Goal: Feedback & Contribution: Submit feedback/report problem

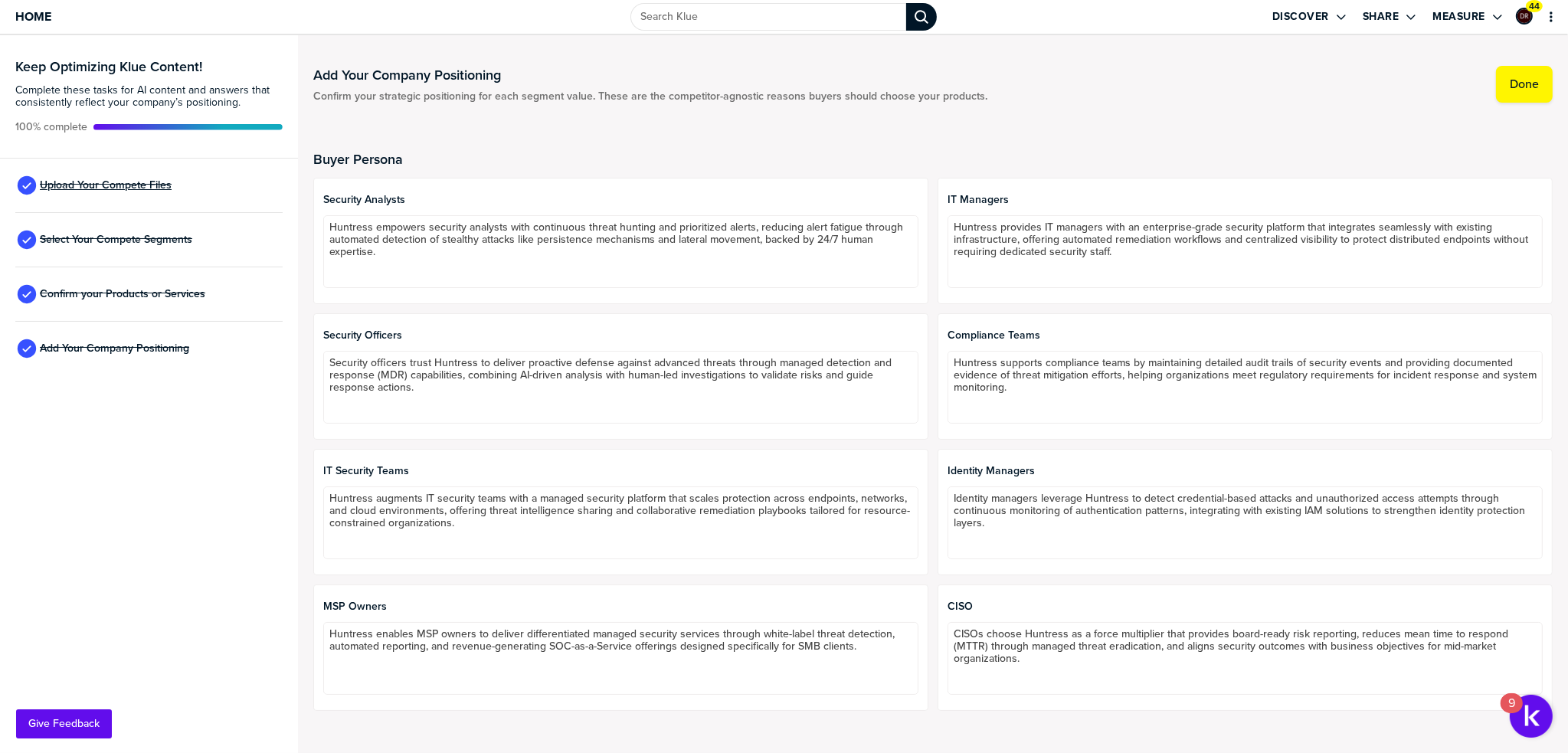
click at [90, 182] on span "Upload Your Compete Files" at bounding box center [105, 185] width 132 height 12
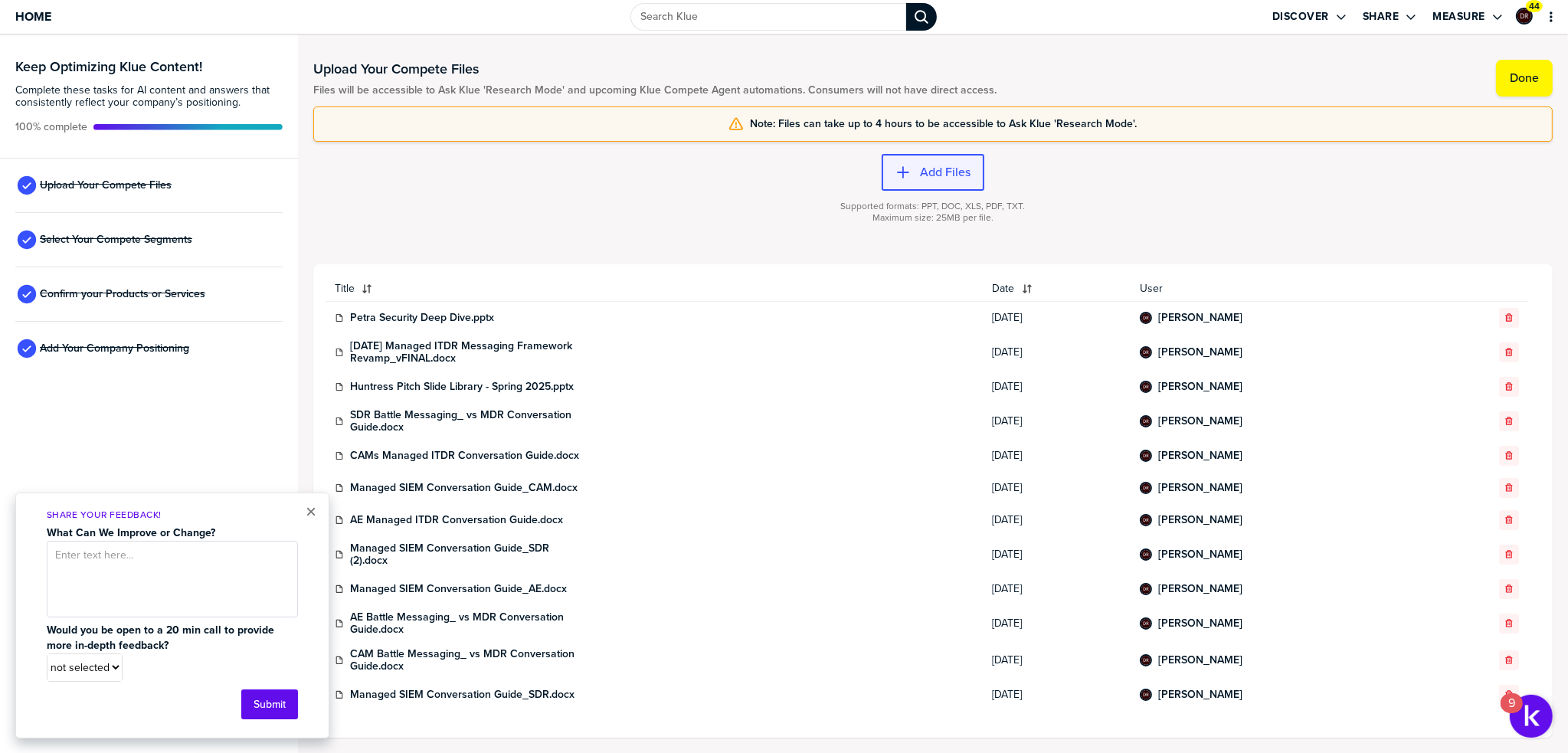
click at [963, 169] on label "Add Files" at bounding box center [945, 172] width 51 height 15
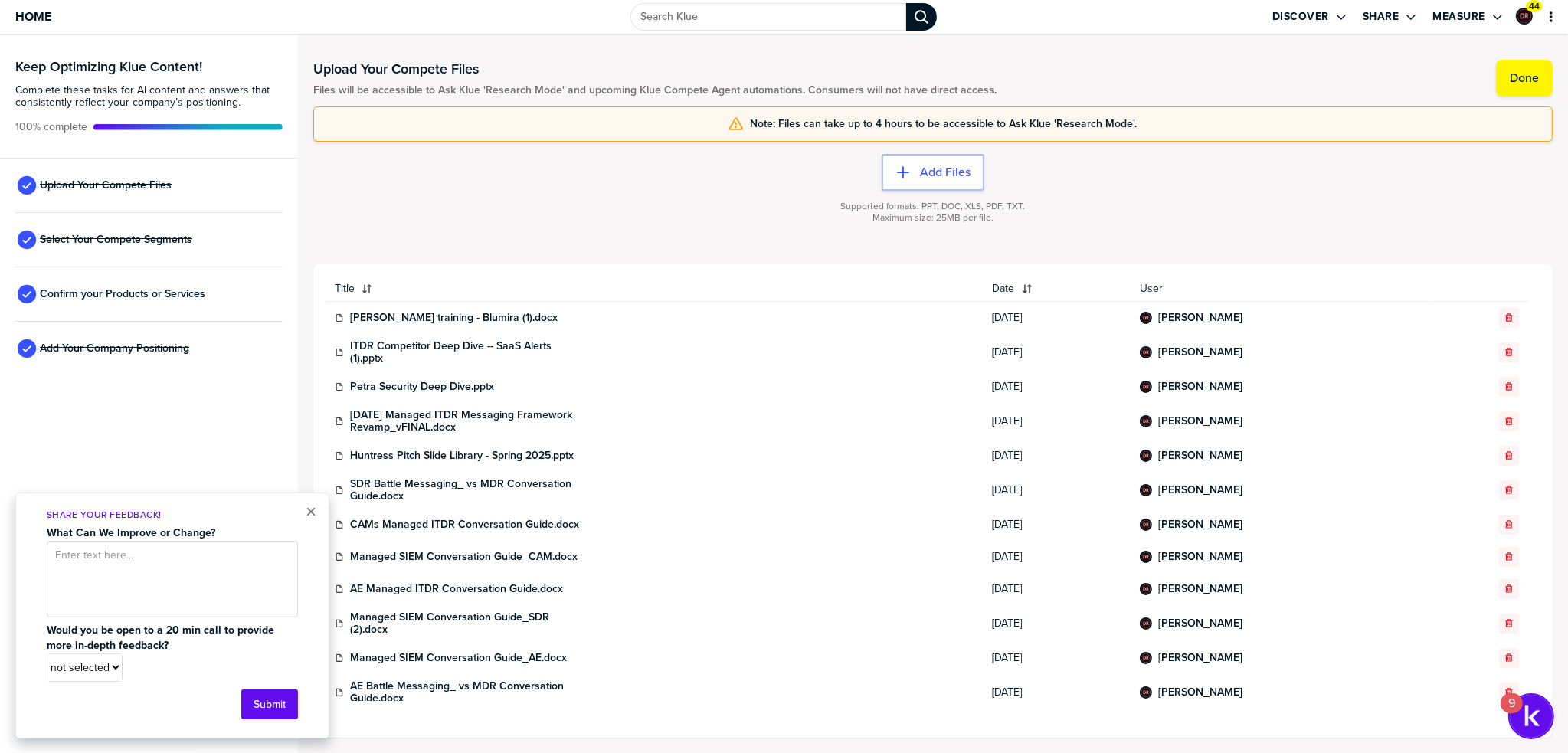
click at [1533, 731] on img "Open Resource Center, 9 new notifications" at bounding box center [1531, 716] width 43 height 43
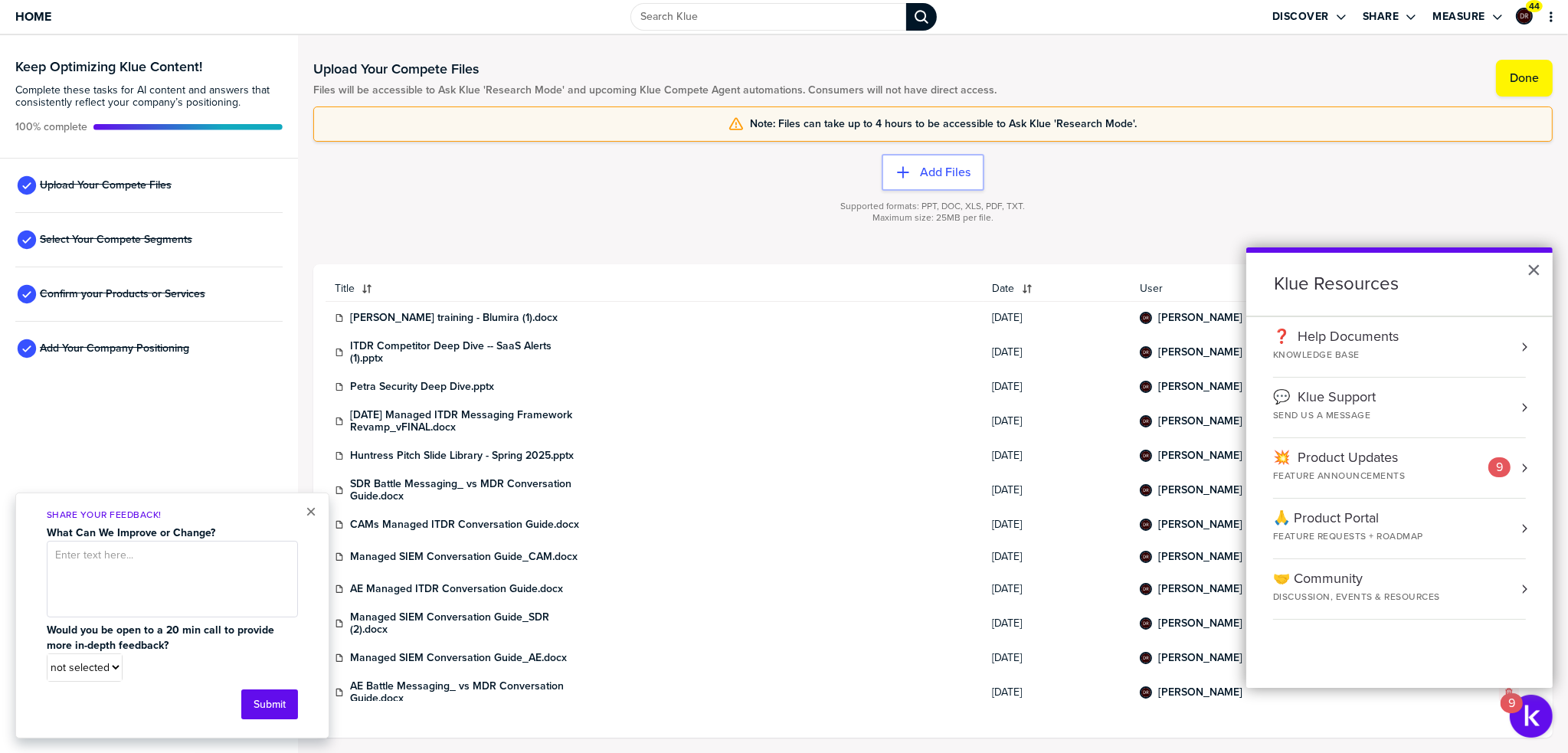
click at [1433, 406] on div "💬 Klue Support SEND US A MESSAGE" at bounding box center [1354, 405] width 164 height 33
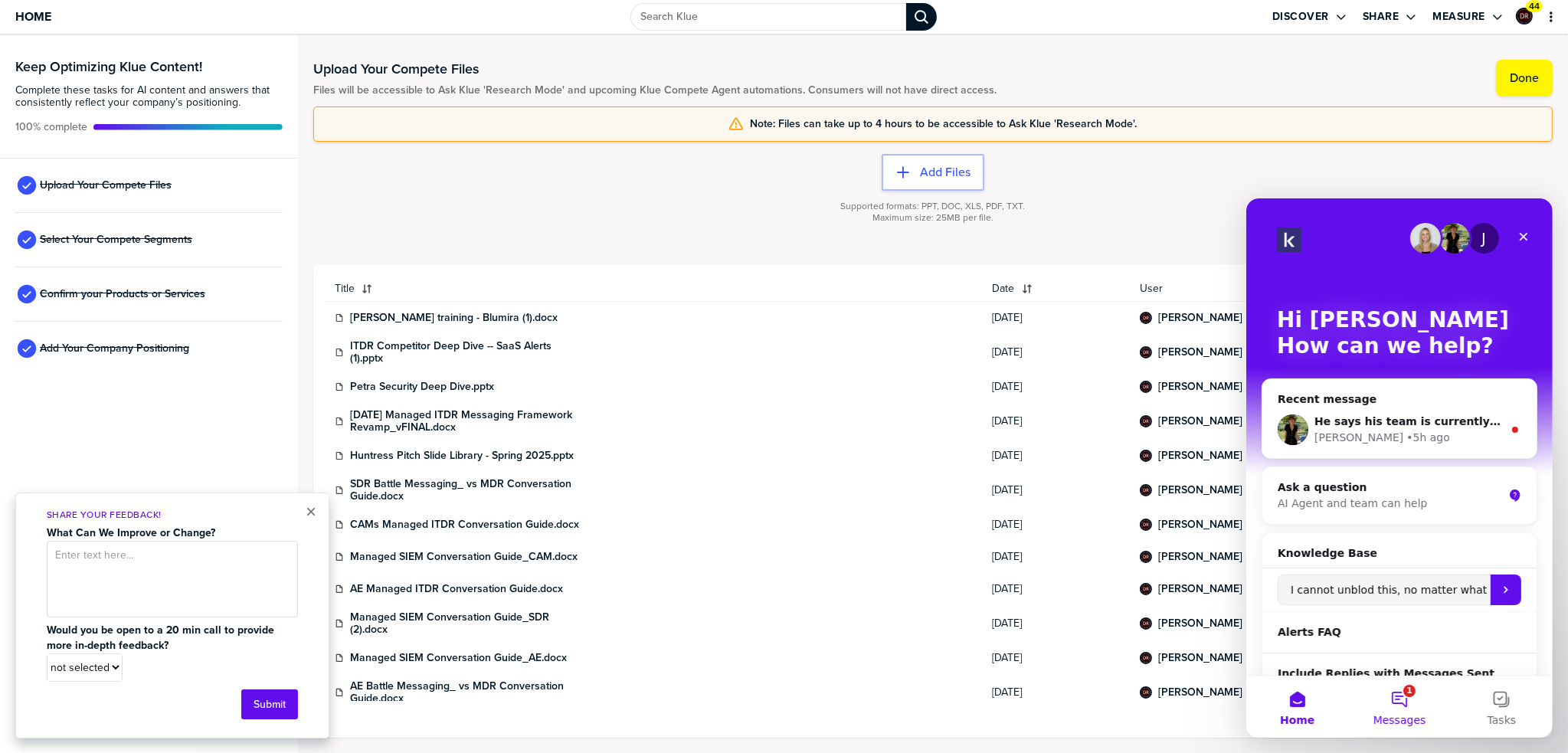
click at [1402, 696] on button "1 Messages" at bounding box center [1398, 705] width 102 height 61
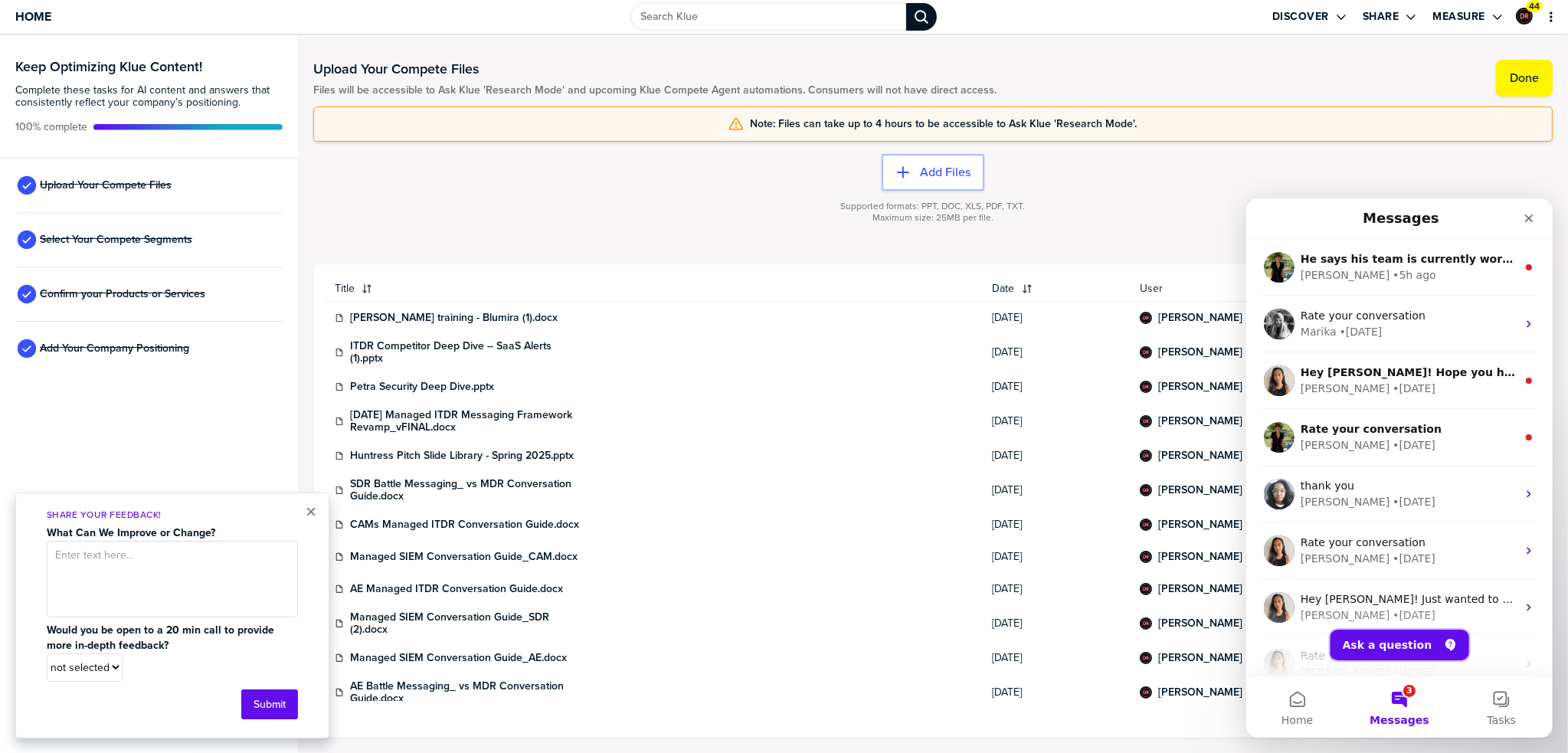
click at [1400, 640] on button "Ask a question" at bounding box center [1399, 644] width 138 height 31
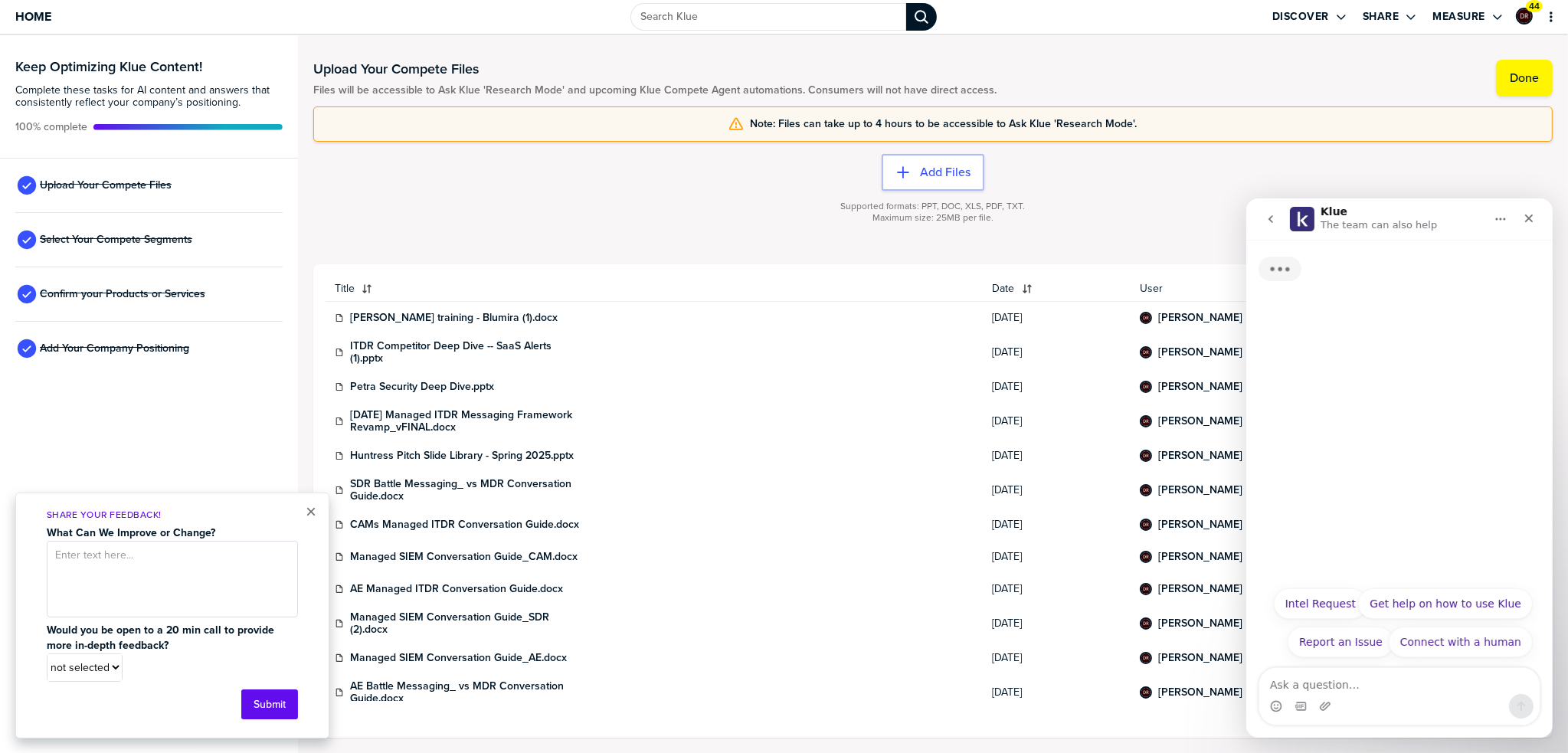
click at [1385, 690] on textarea "Ask a question…" at bounding box center [1399, 679] width 280 height 26
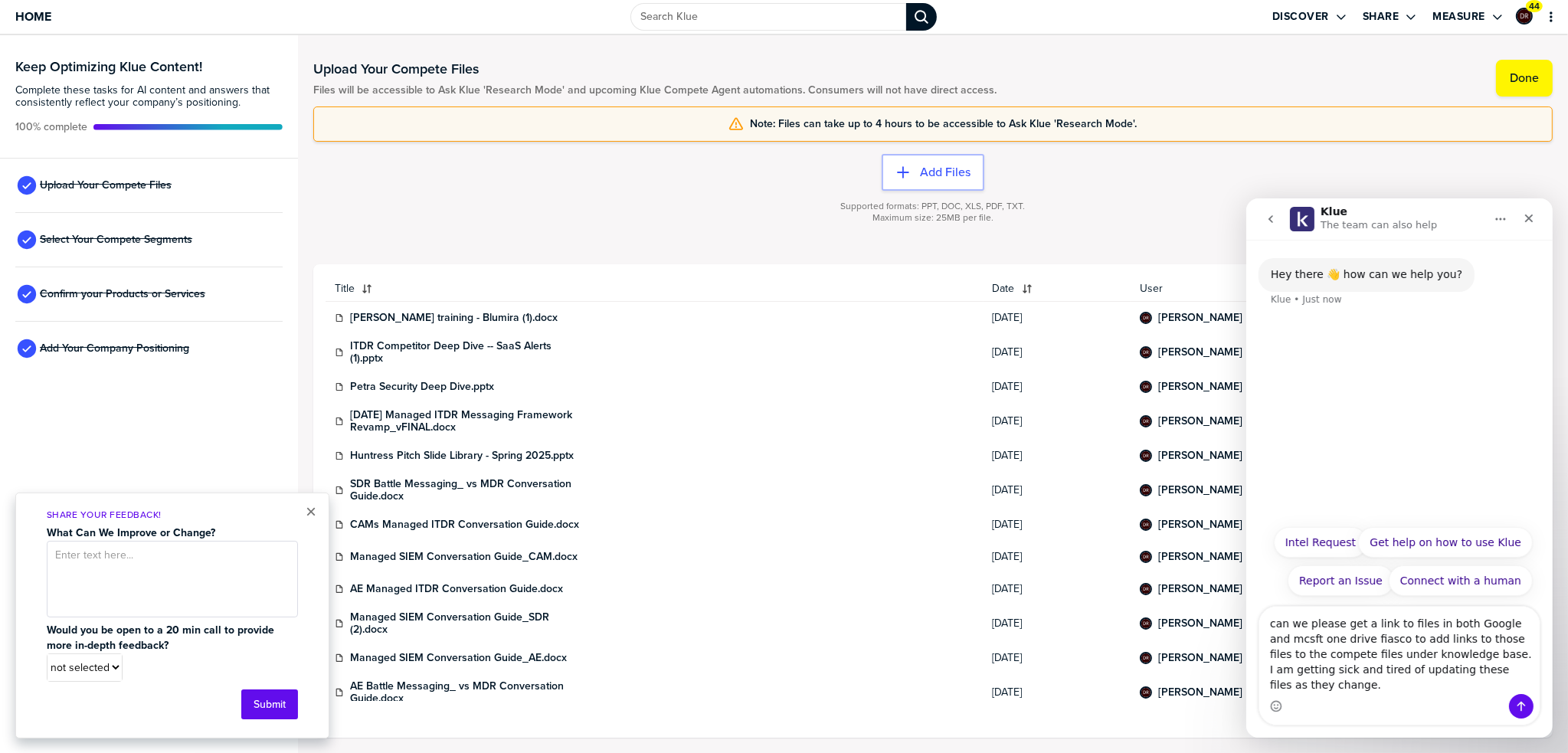
type textarea "can we please get a link to files in both Google and mcsft one drive fiasco to …"
drag, startPoint x: 1279, startPoint y: 653, endPoint x: 1410, endPoint y: 707, distance: 141.7
click at [1408, 707] on div "Intercom messenger" at bounding box center [1399, 705] width 280 height 25
click at [1518, 704] on icon "Send a message…" at bounding box center [1521, 705] width 12 height 12
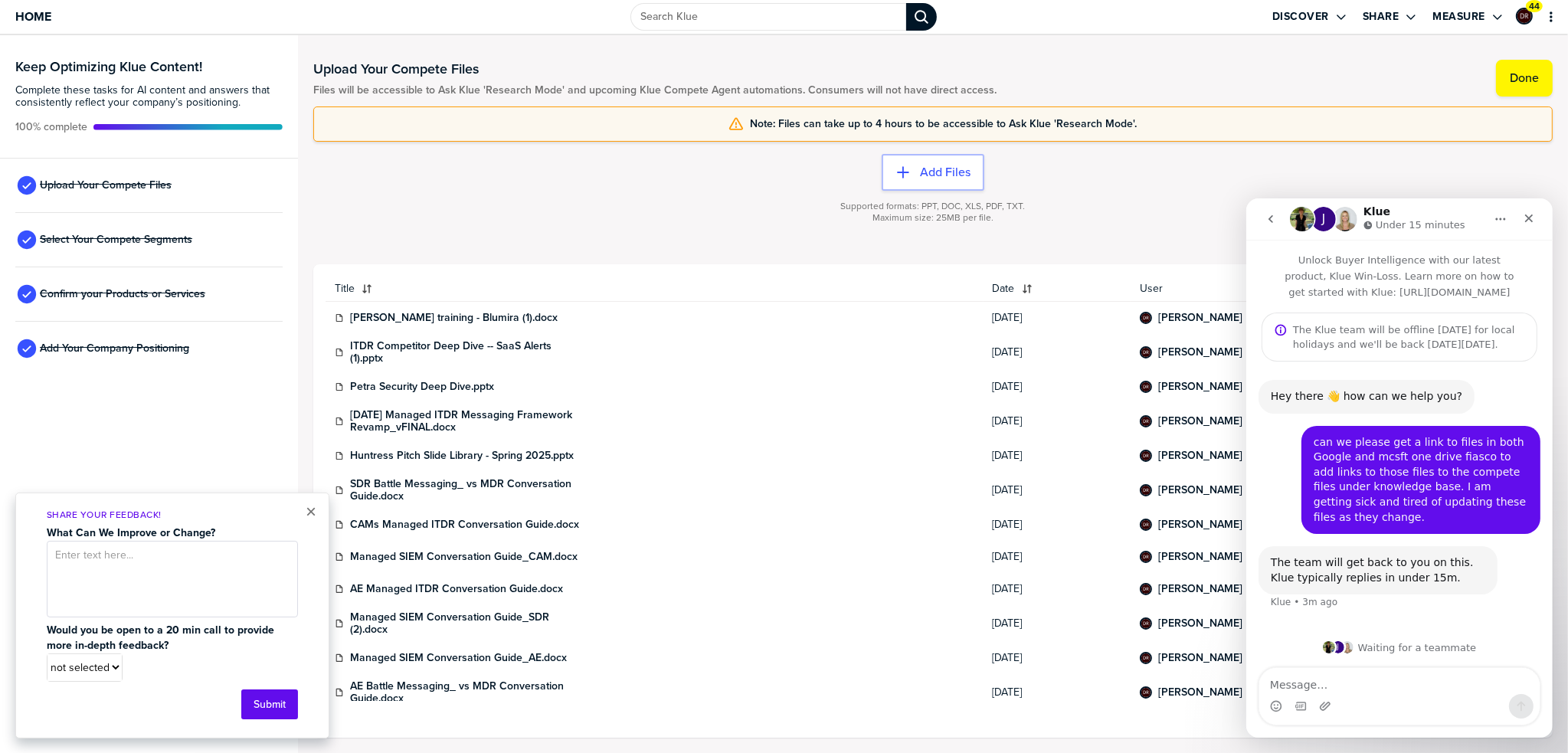
click at [545, 211] on div "Supported formats: PPT, DOC, XLS, PDF, TXT. Maximum size: 25MB per file." at bounding box center [932, 221] width 1239 height 61
click at [1533, 214] on icon "Close" at bounding box center [1528, 218] width 12 height 12
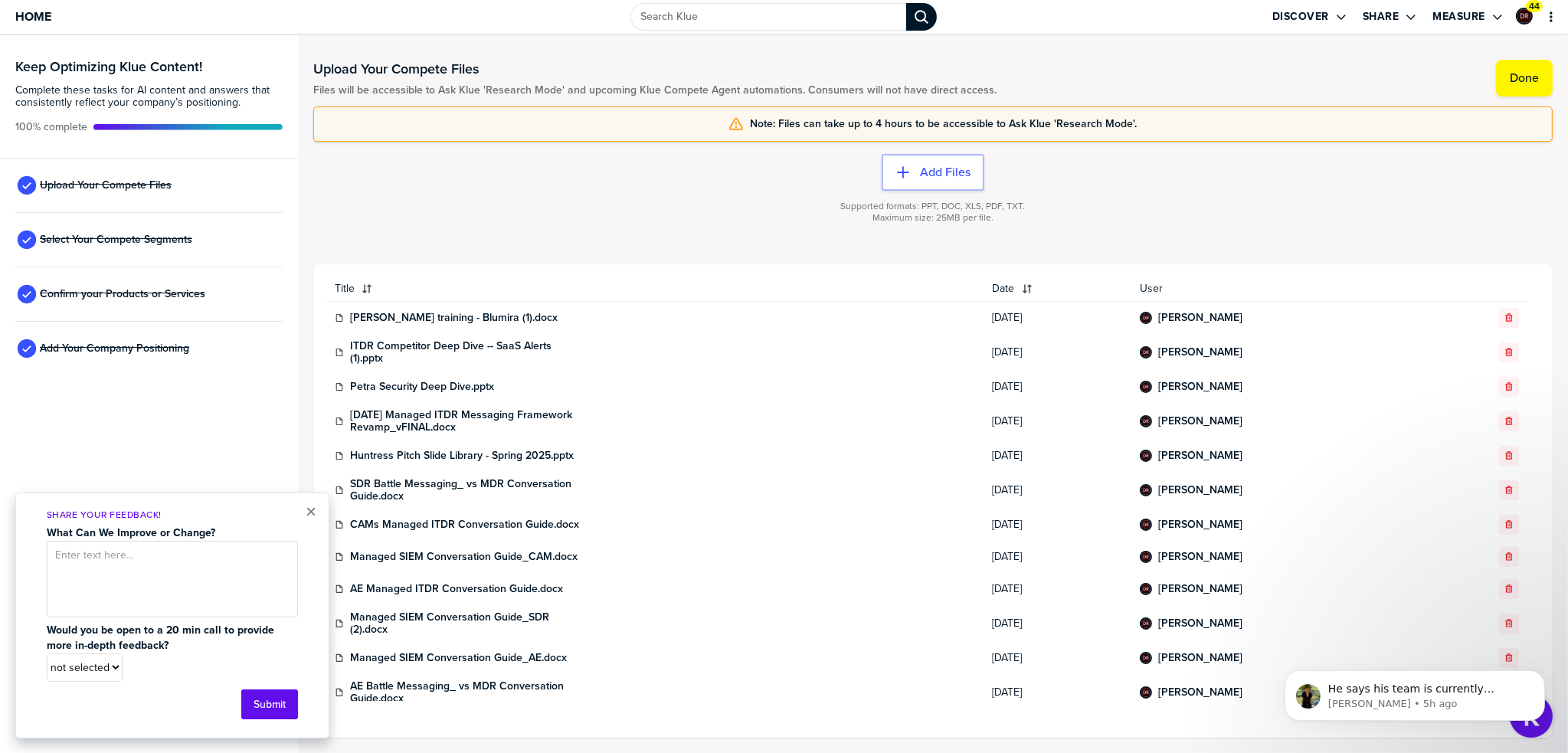
click at [1201, 6] on div "Discover Share Measure 44" at bounding box center [1307, 17] width 522 height 34
click at [938, 175] on label "Add Files" at bounding box center [945, 172] width 51 height 15
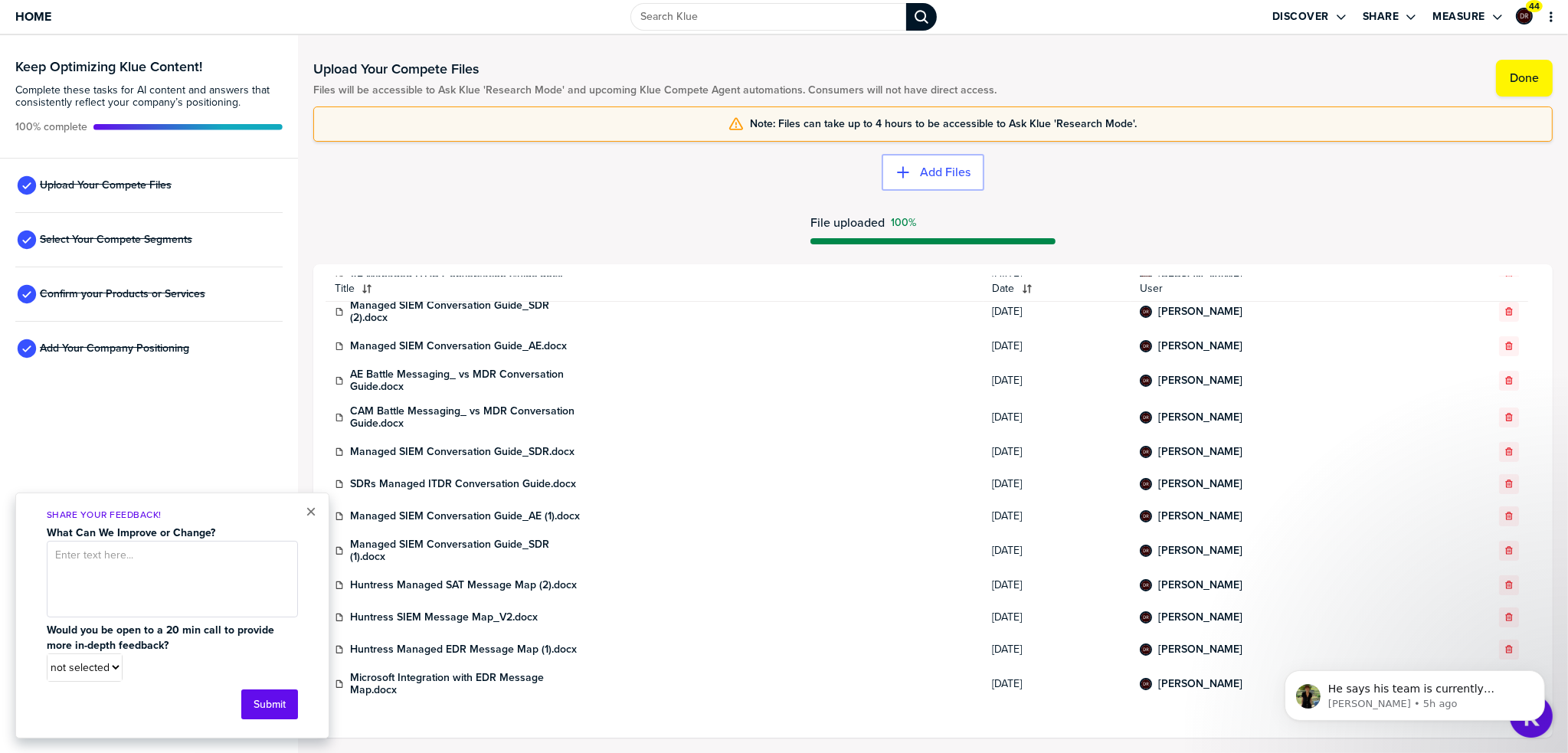
scroll to position [376, 0]
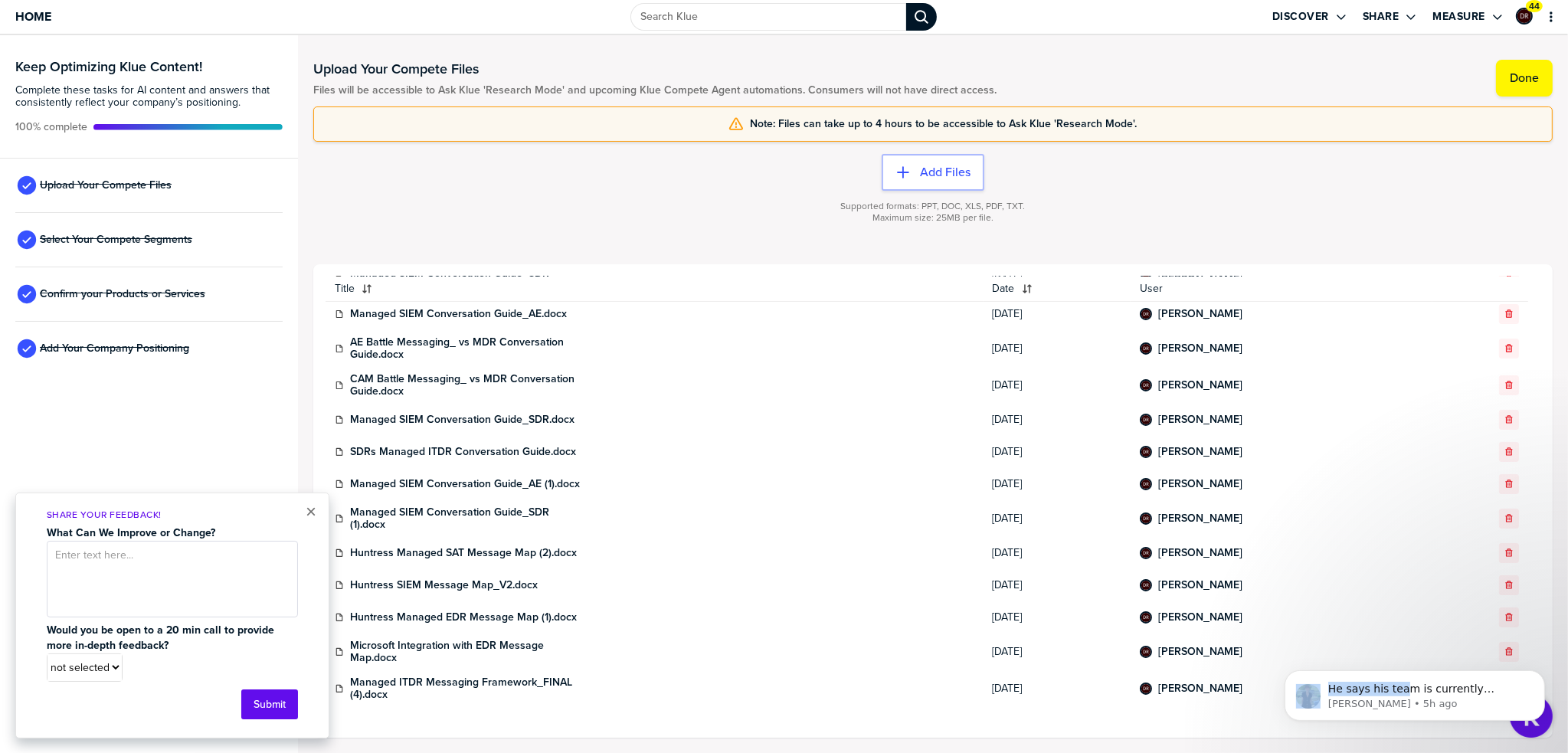
drag, startPoint x: 1400, startPoint y: 694, endPoint x: 1446, endPoint y: 573, distance: 129.4
click at [1446, 573] on div "He says his team is currently working on it and I also looped in [GEOGRAPHIC_DA…" at bounding box center [1414, 624] width 282 height 191
click at [1053, 725] on div "Title Date User Huntress Managed SAT Message Map (3).docx [DATE] [PERSON_NAME] …" at bounding box center [932, 501] width 1215 height 448
click at [1534, 689] on div "He says his team is currently working on it and I also looped in [GEOGRAPHIC_DA…" at bounding box center [1414, 694] width 261 height 50
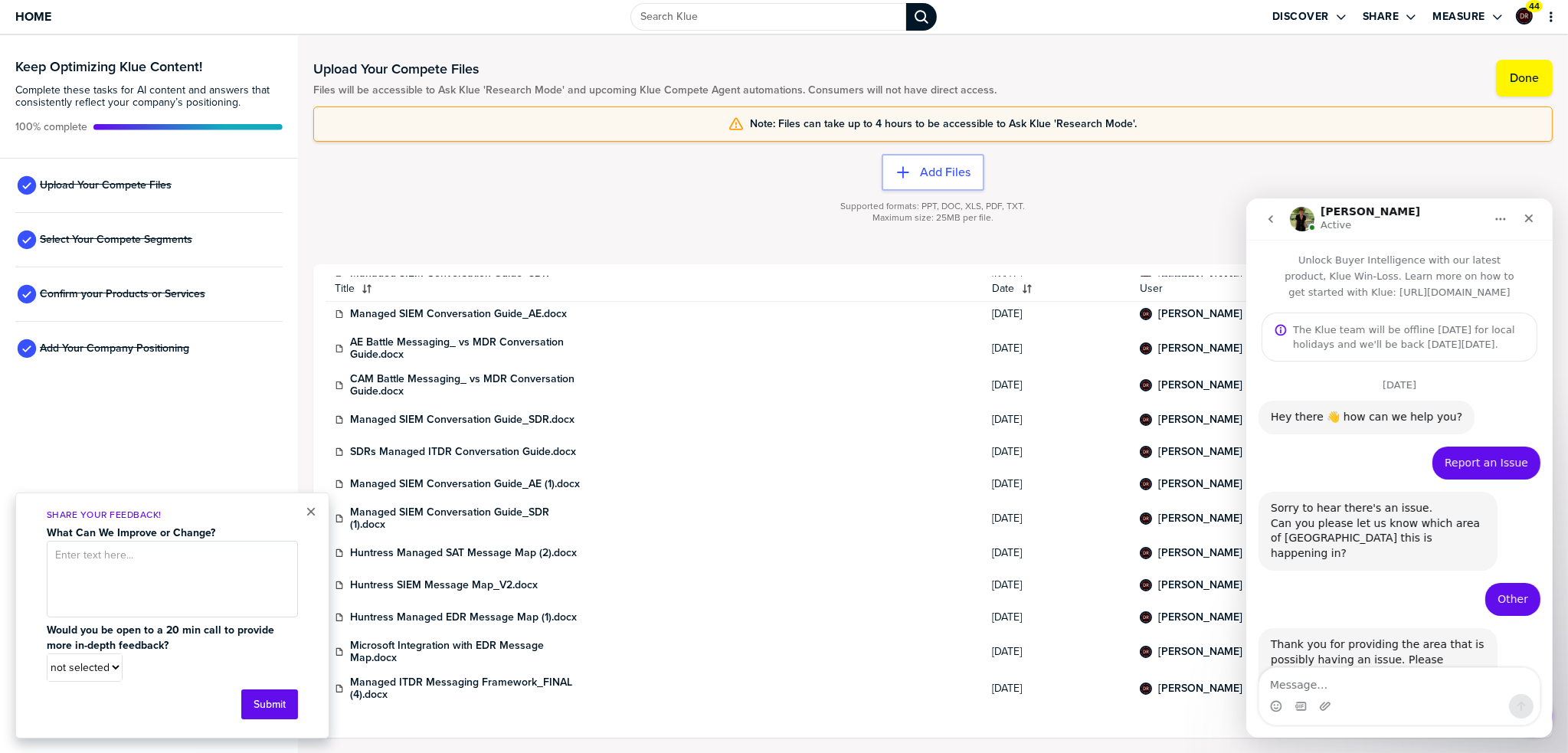
scroll to position [174, 0]
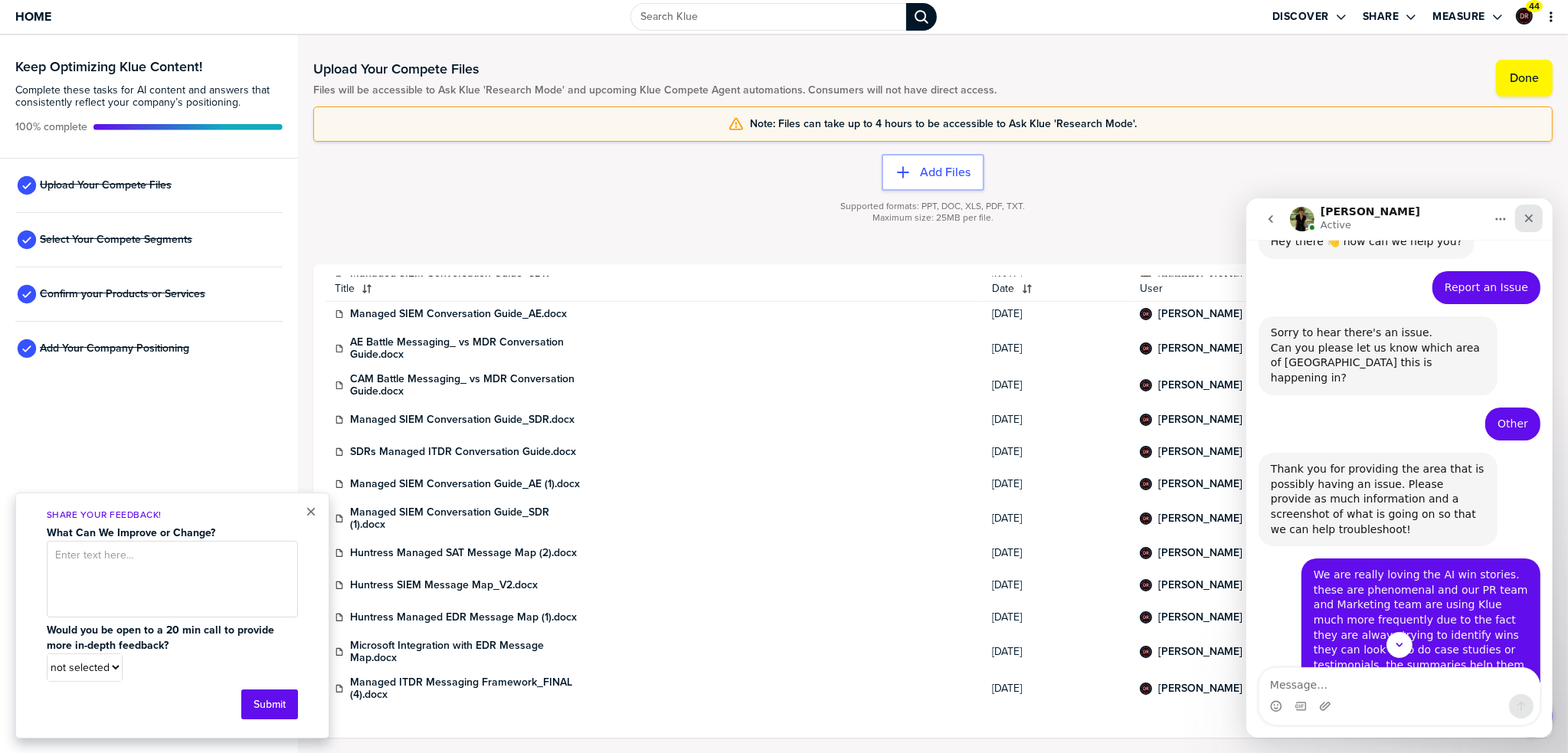
click at [1530, 216] on icon "Close" at bounding box center [1529, 218] width 9 height 9
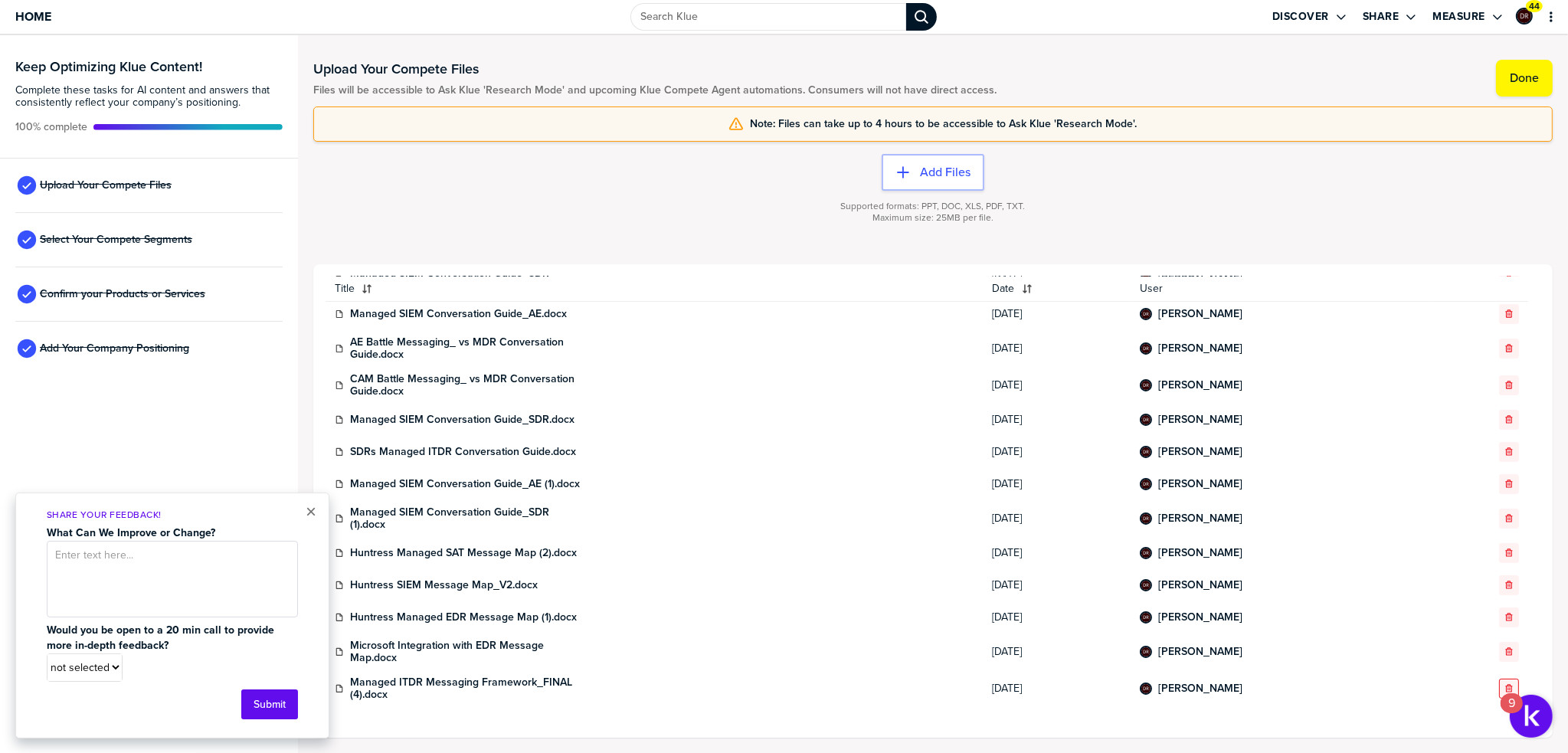
click at [1504, 684] on icon "button" at bounding box center [1509, 688] width 9 height 9
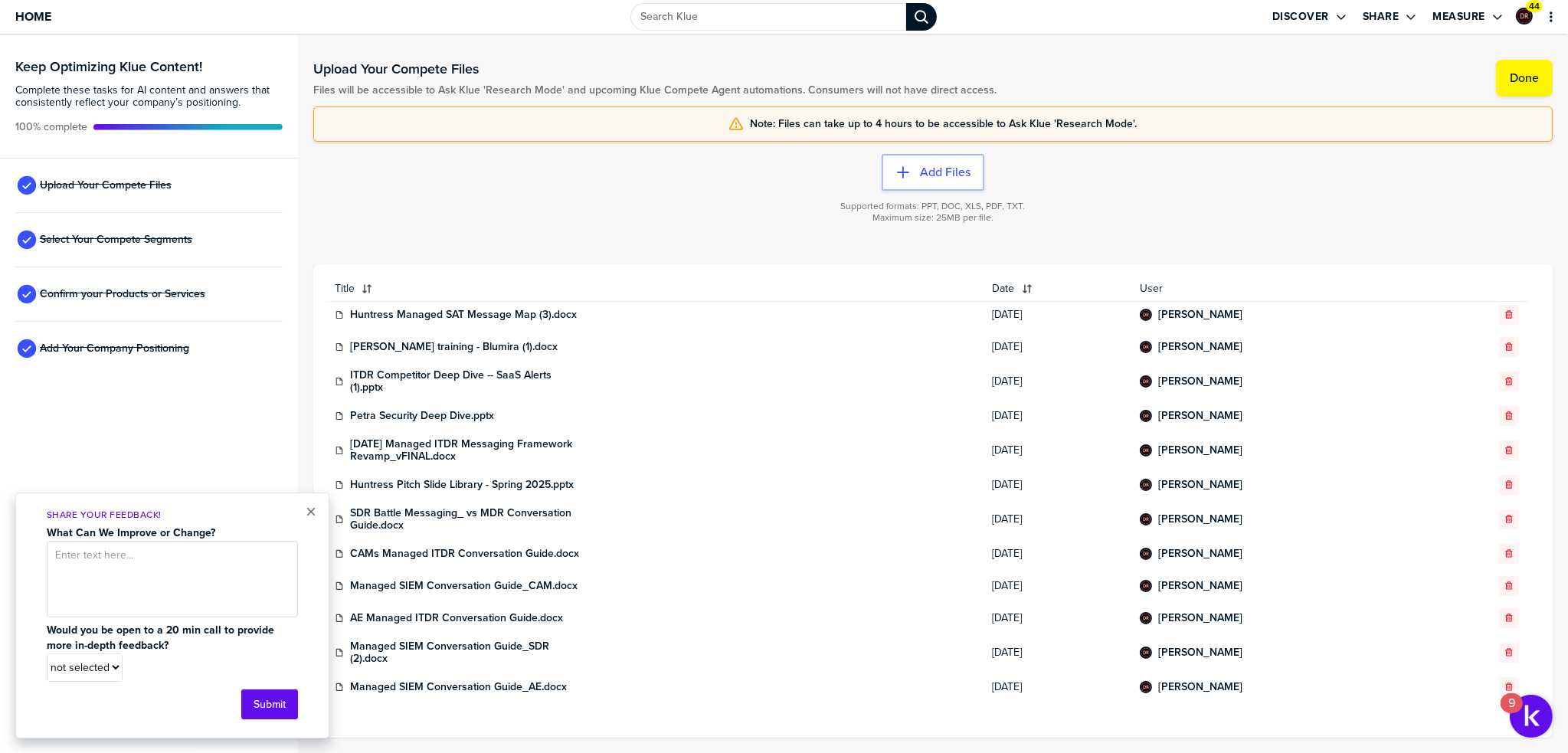
scroll to position [0, 0]
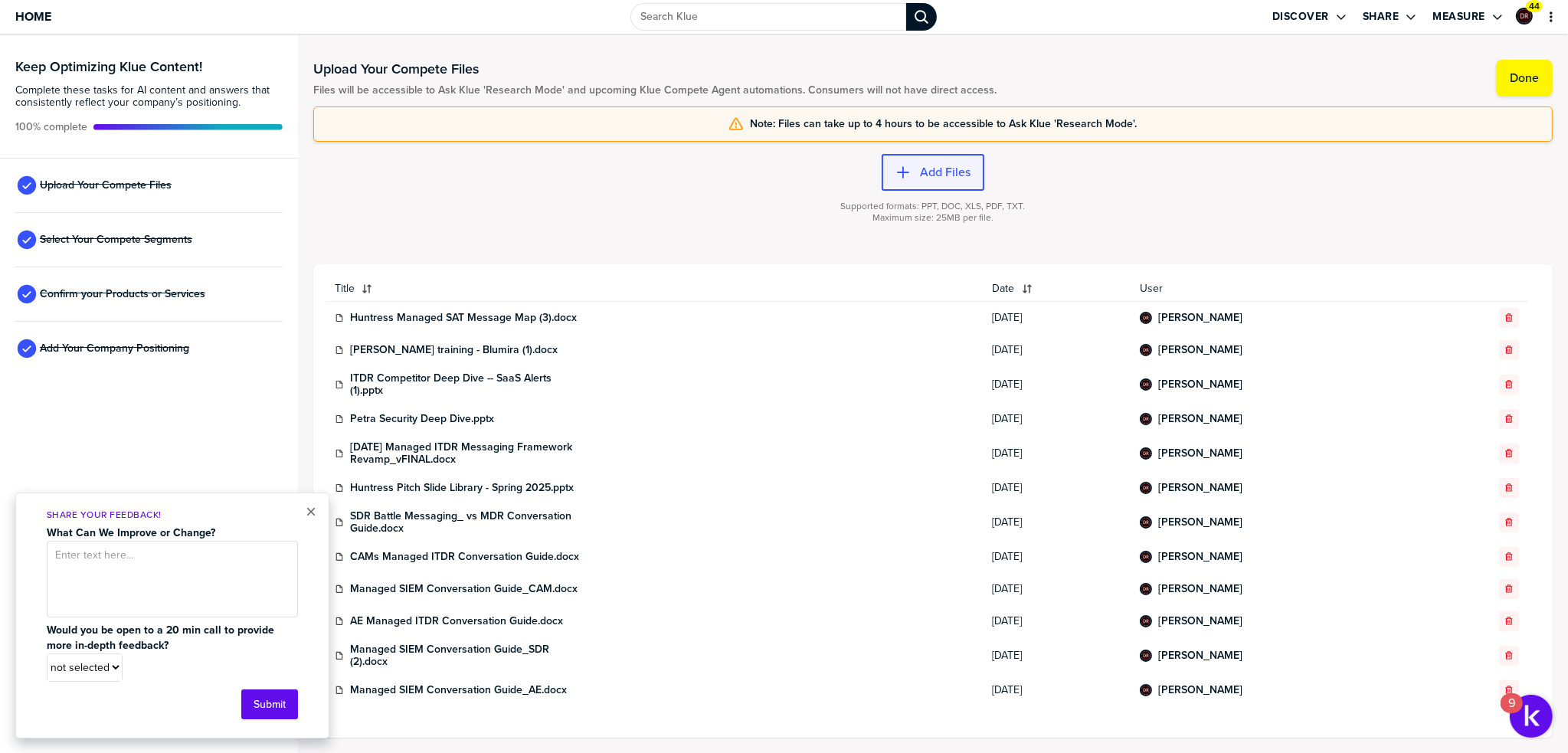
click at [946, 169] on label "Add Files" at bounding box center [945, 172] width 51 height 15
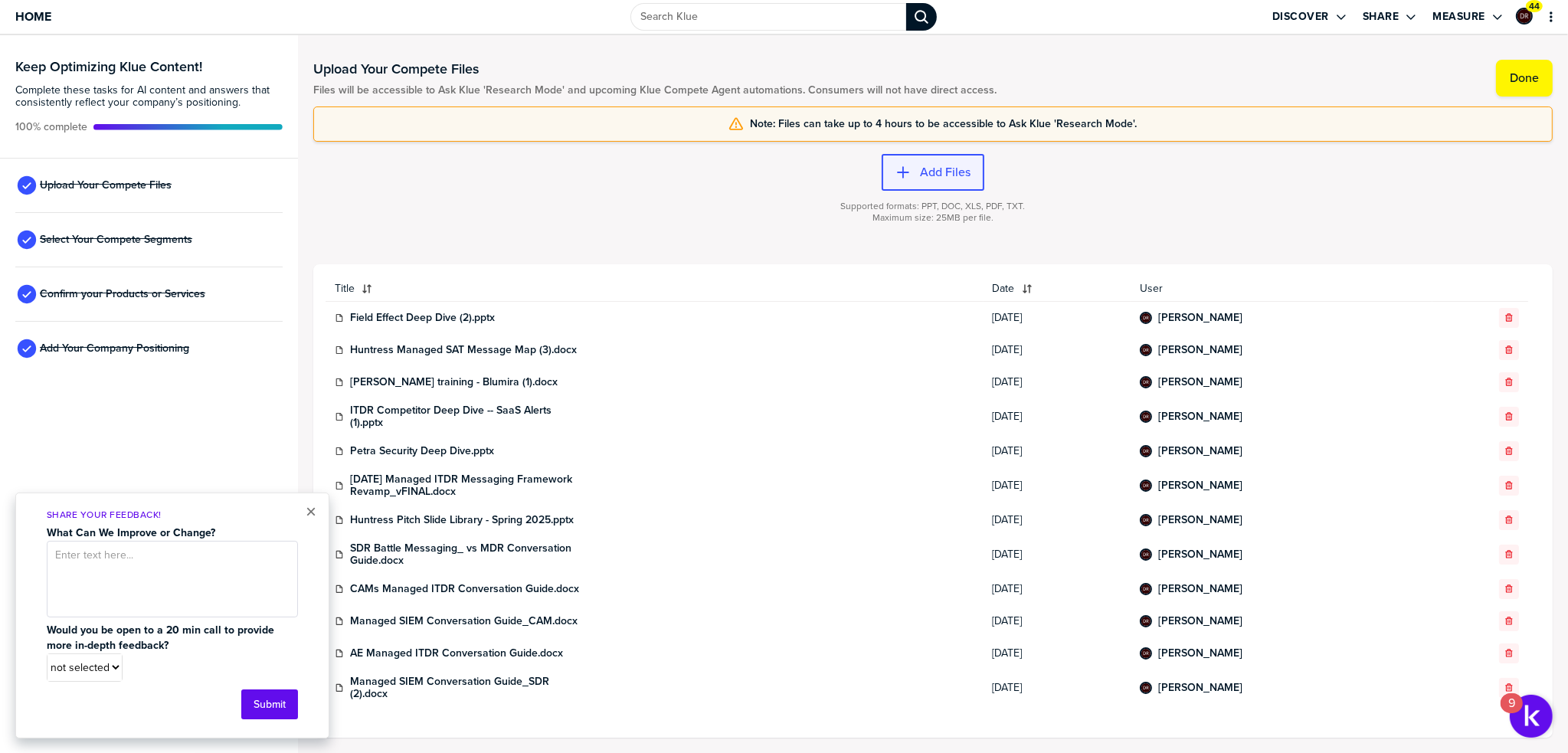
click at [928, 179] on button "Add Files" at bounding box center [933, 172] width 103 height 36
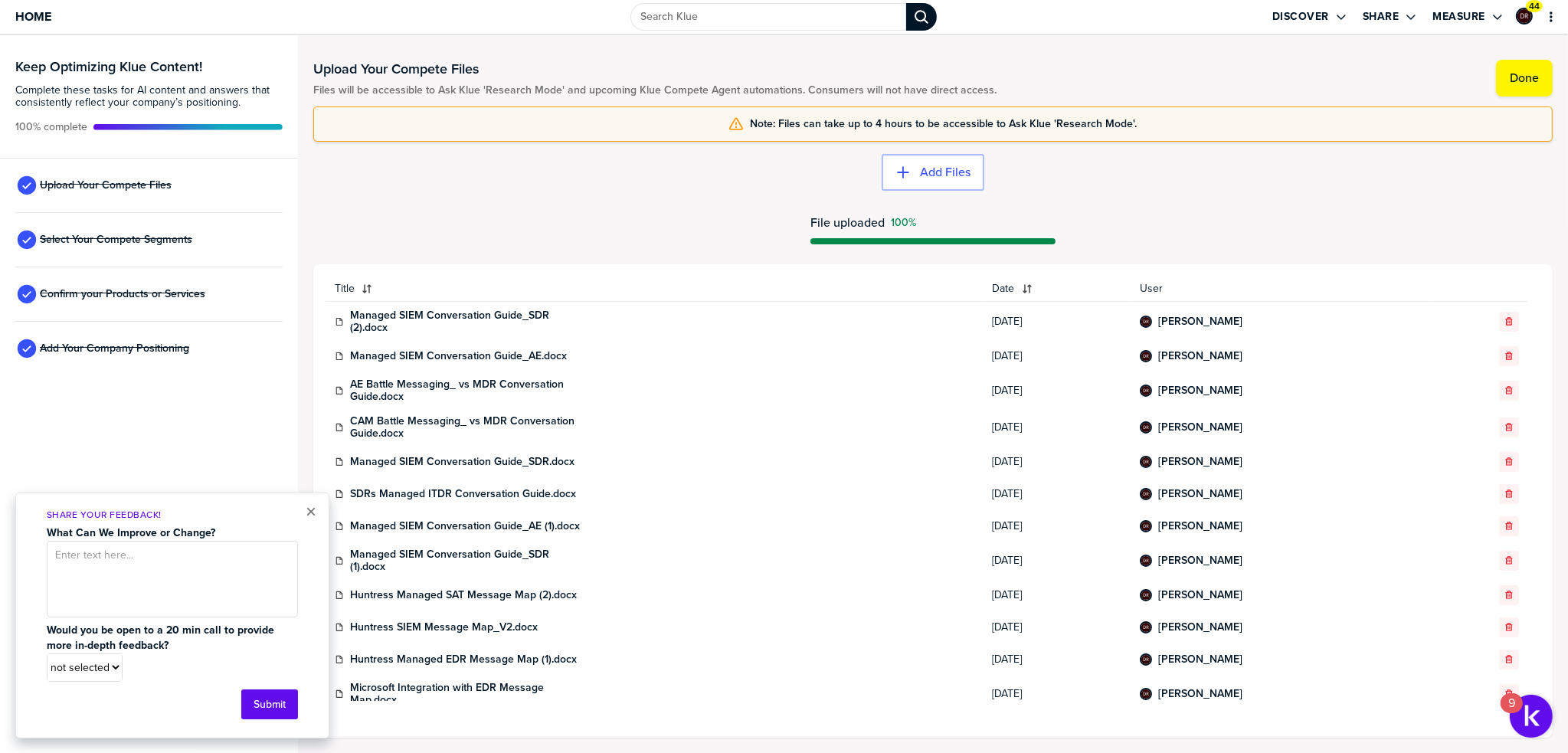
scroll to position [403, 0]
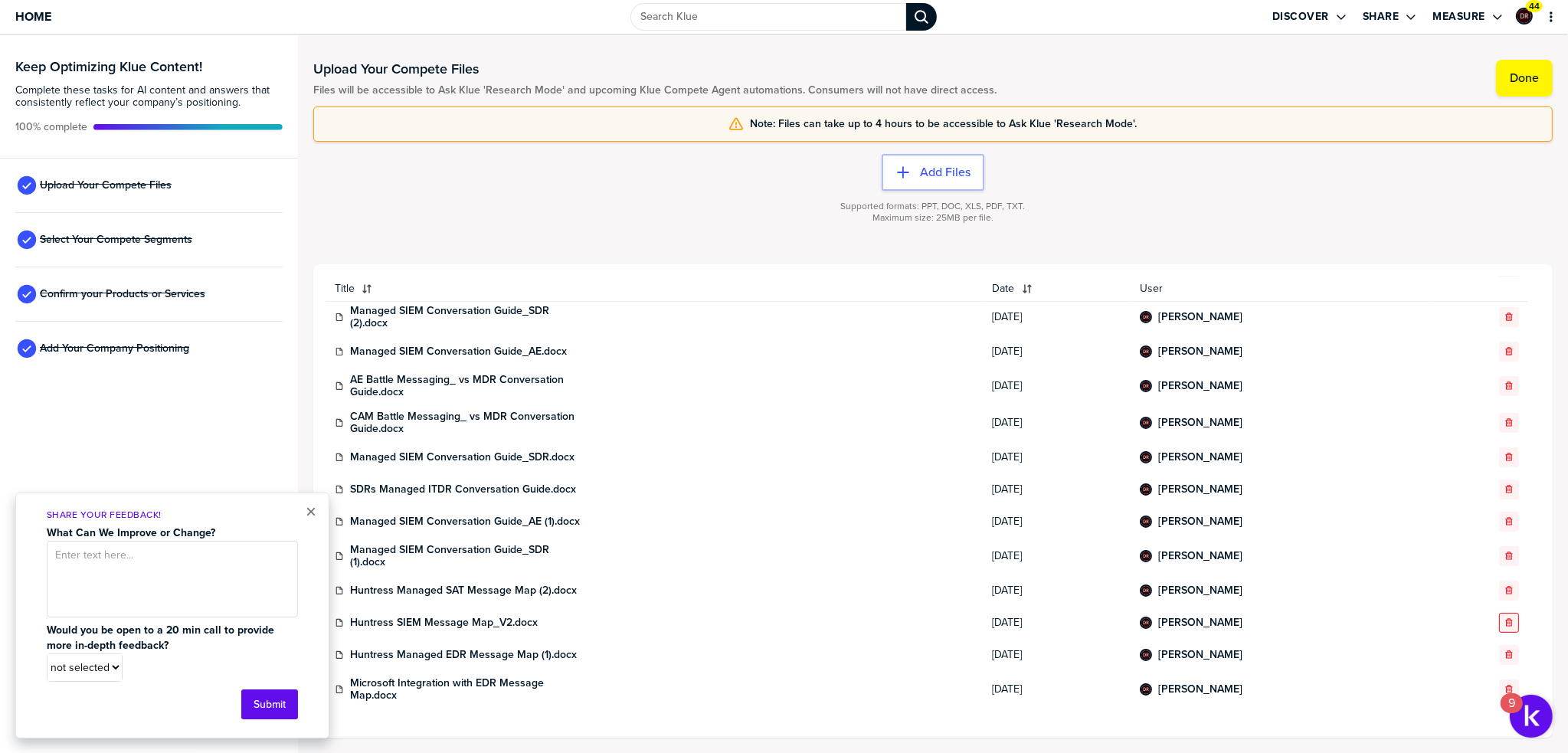
click at [1502, 622] on button "button" at bounding box center [1509, 622] width 20 height 19
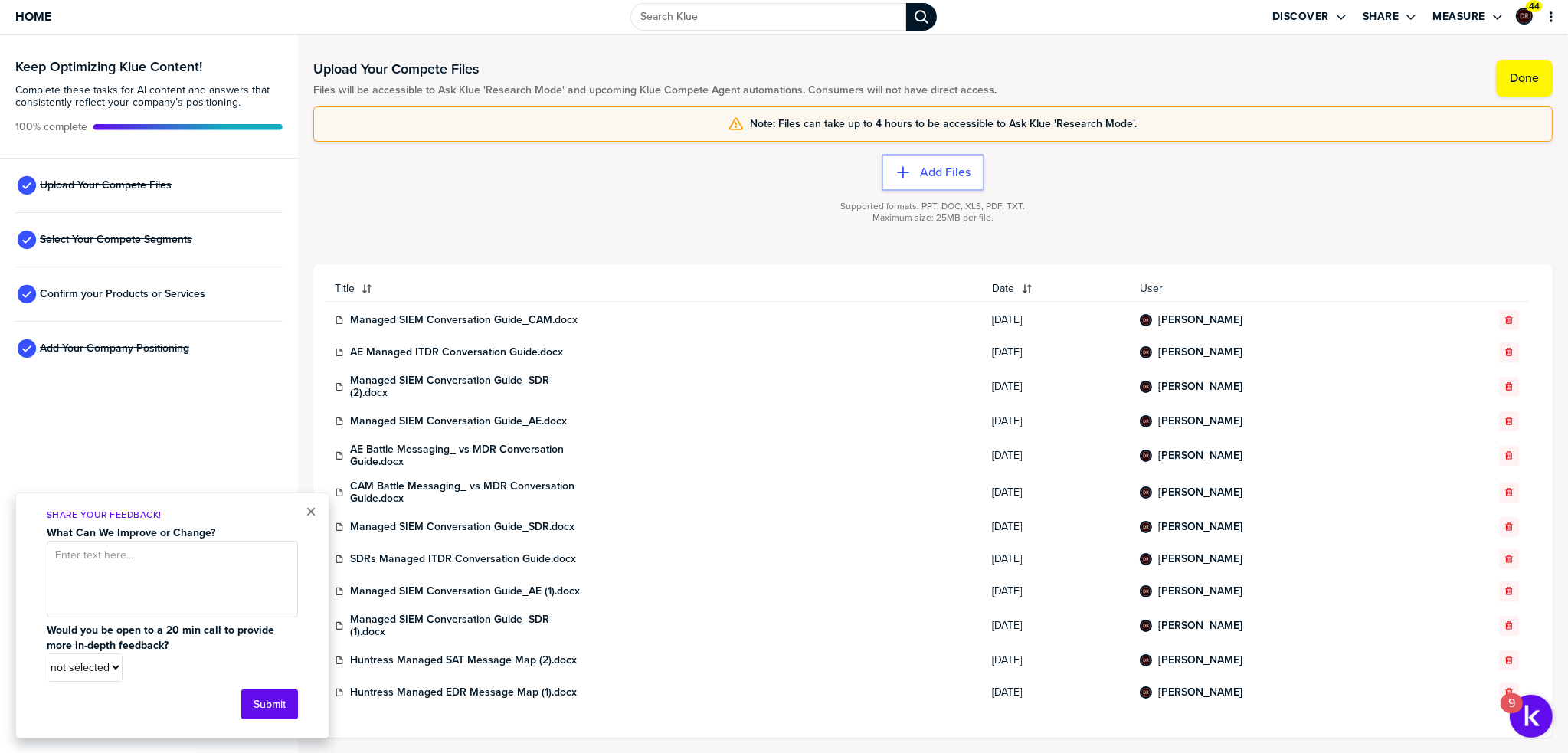
scroll to position [370, 0]
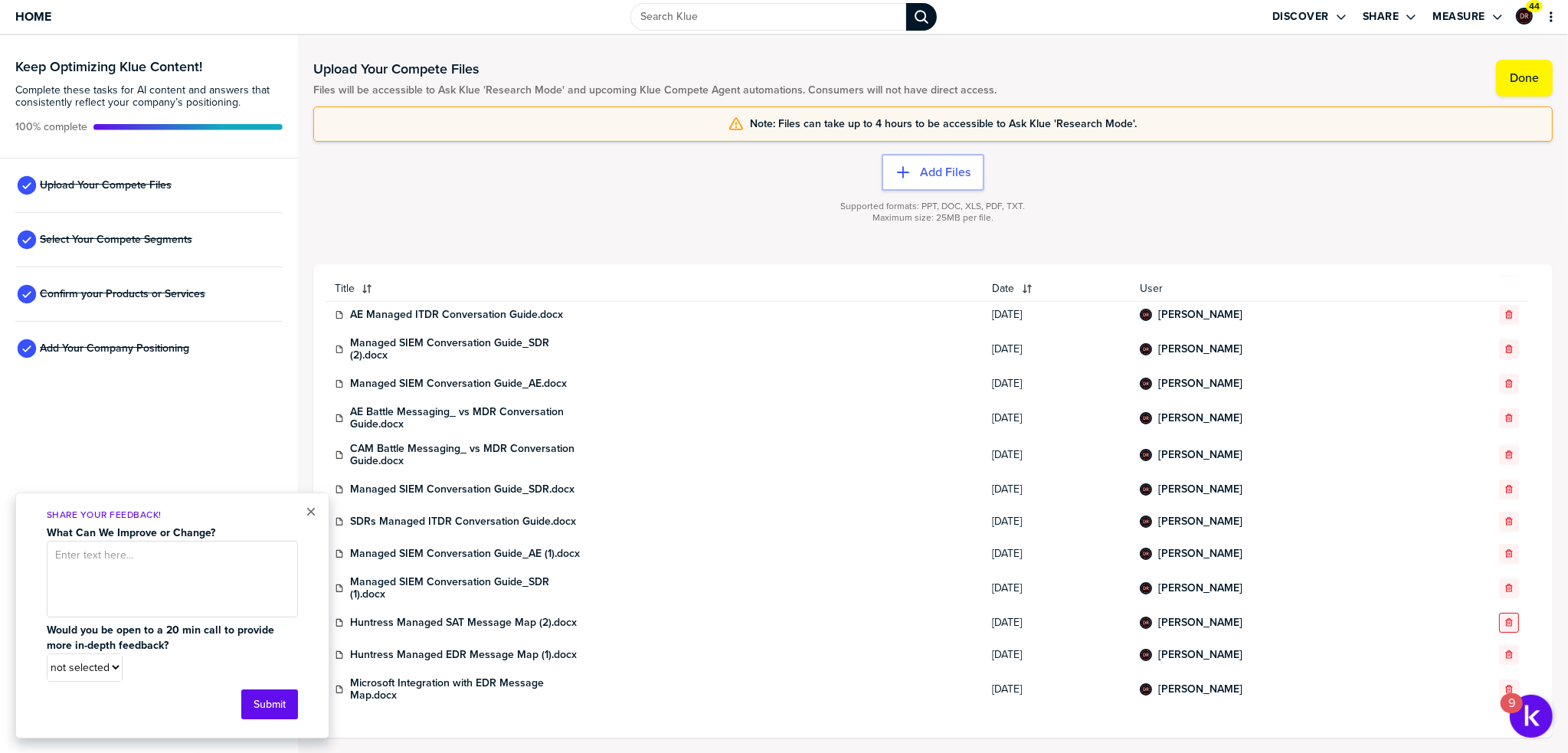
click at [1504, 620] on icon "button" at bounding box center [1509, 622] width 9 height 9
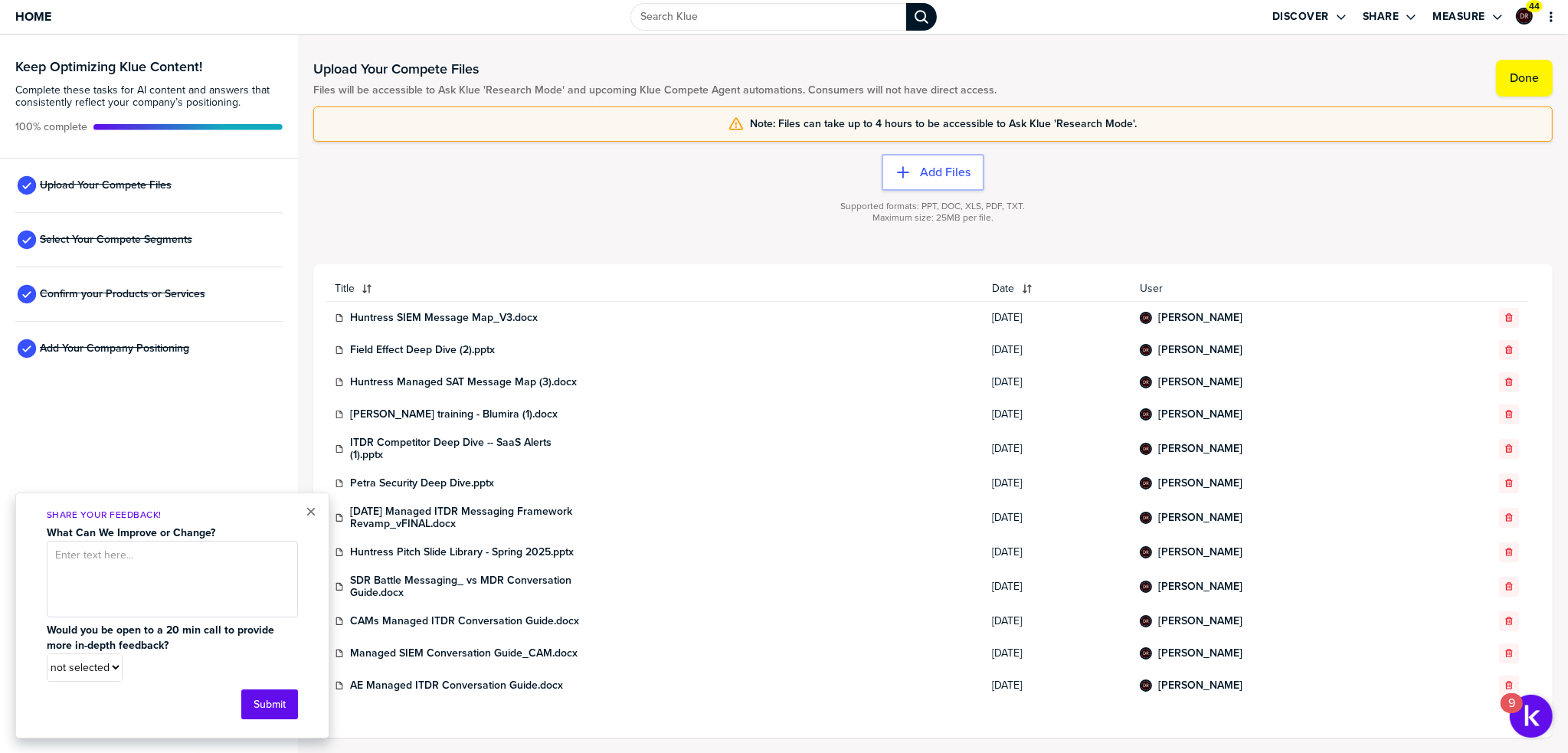
scroll to position [0, 0]
click at [917, 176] on div "button" at bounding box center [916, 172] width 9 height 15
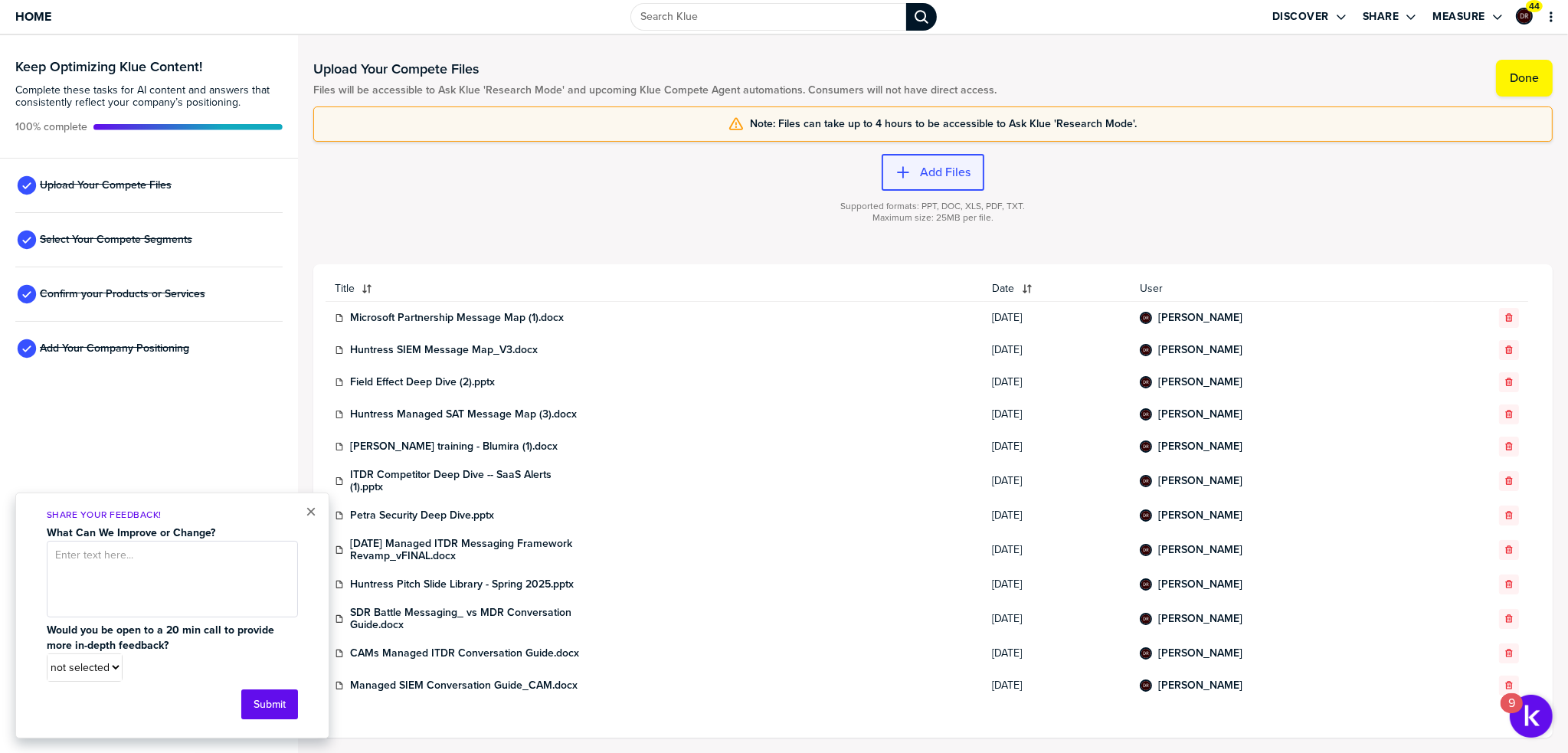
click at [956, 172] on label "Add Files" at bounding box center [945, 172] width 51 height 15
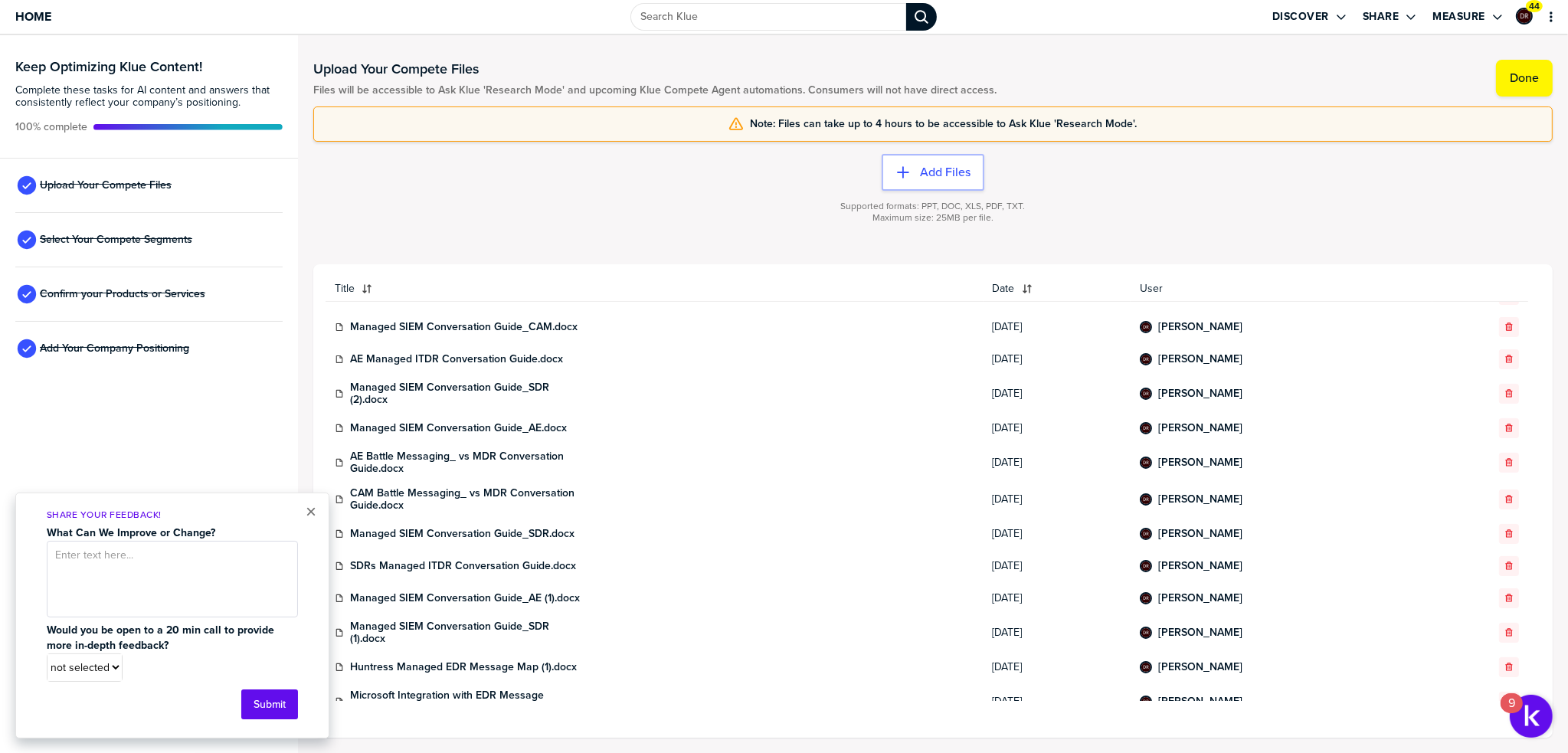
scroll to position [420, 0]
